Goal: Information Seeking & Learning: Learn about a topic

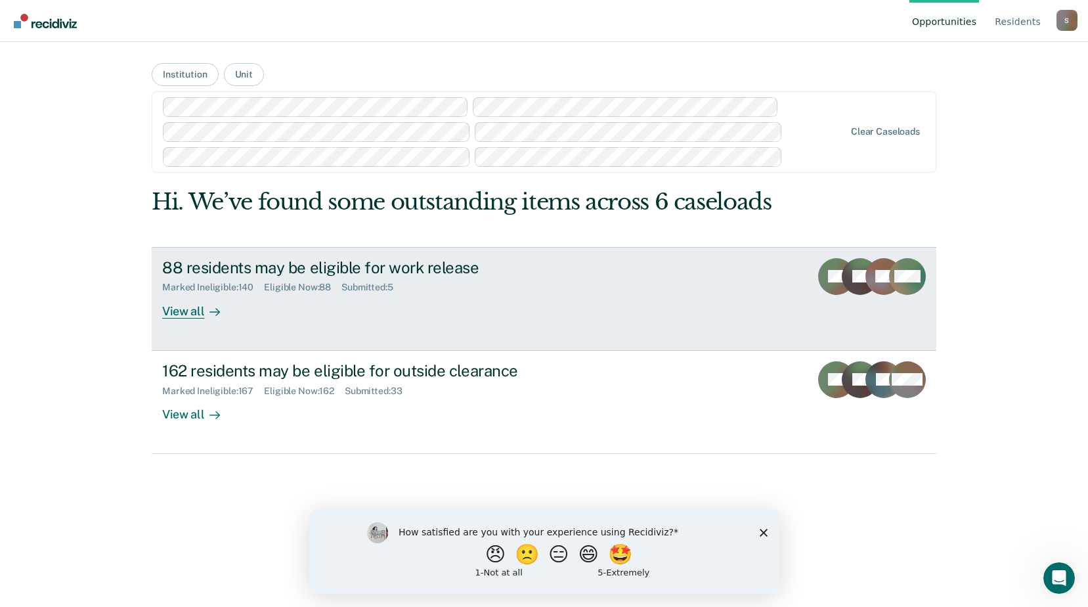
click at [306, 274] on div "88 residents may be eligible for work release" at bounding box center [392, 267] width 461 height 19
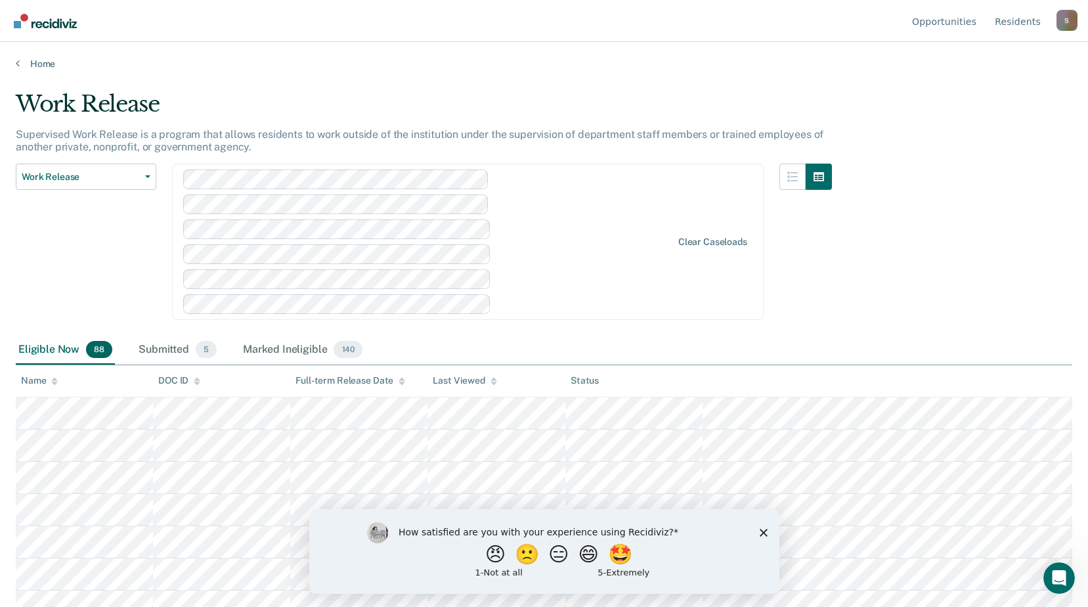
click at [896, 153] on div "Work Release Supervised Work Release is a program that allows residents to work…" at bounding box center [544, 300] width 1056 height 418
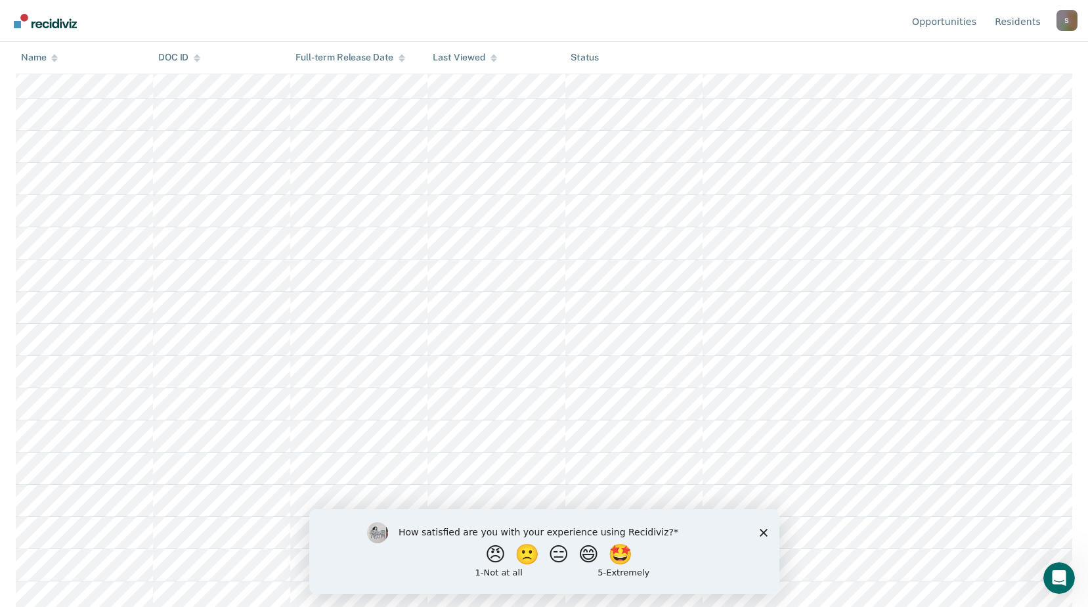
scroll to position [66, 0]
